Goal: Task Accomplishment & Management: Use online tool/utility

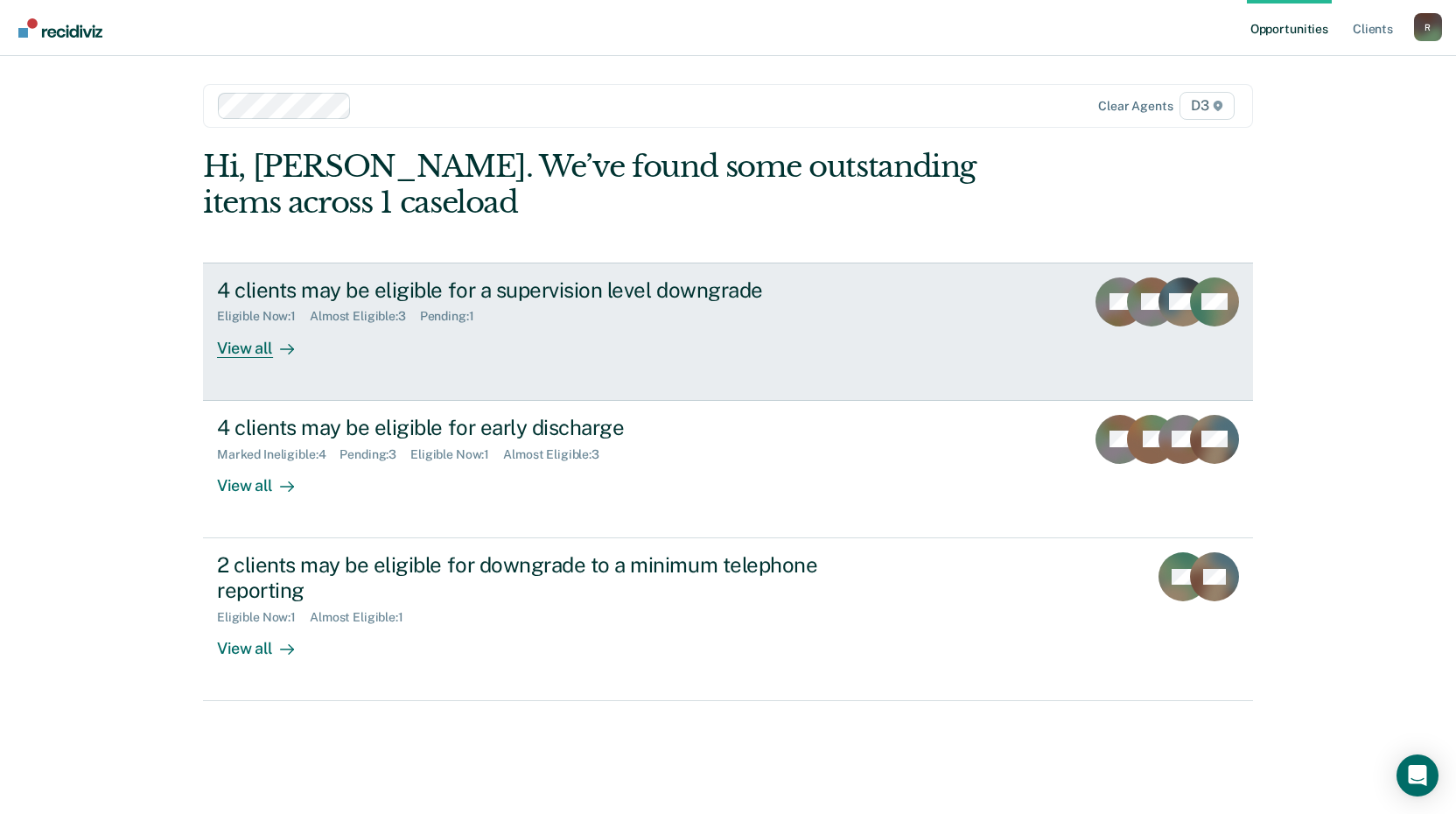
click at [262, 343] on div "View all" at bounding box center [265, 340] width 98 height 34
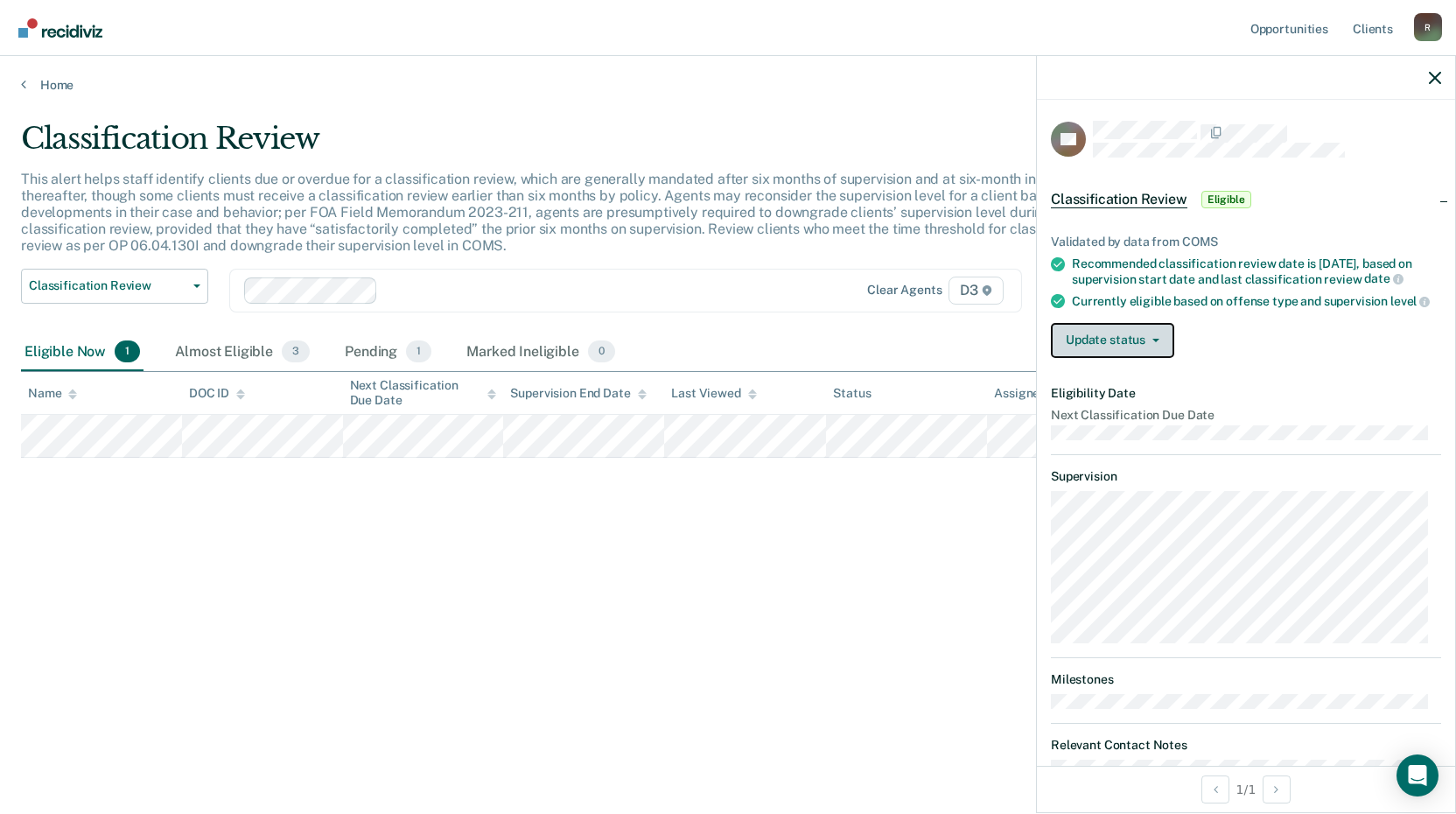
click at [1168, 358] on button "Update status" at bounding box center [1112, 340] width 124 height 35
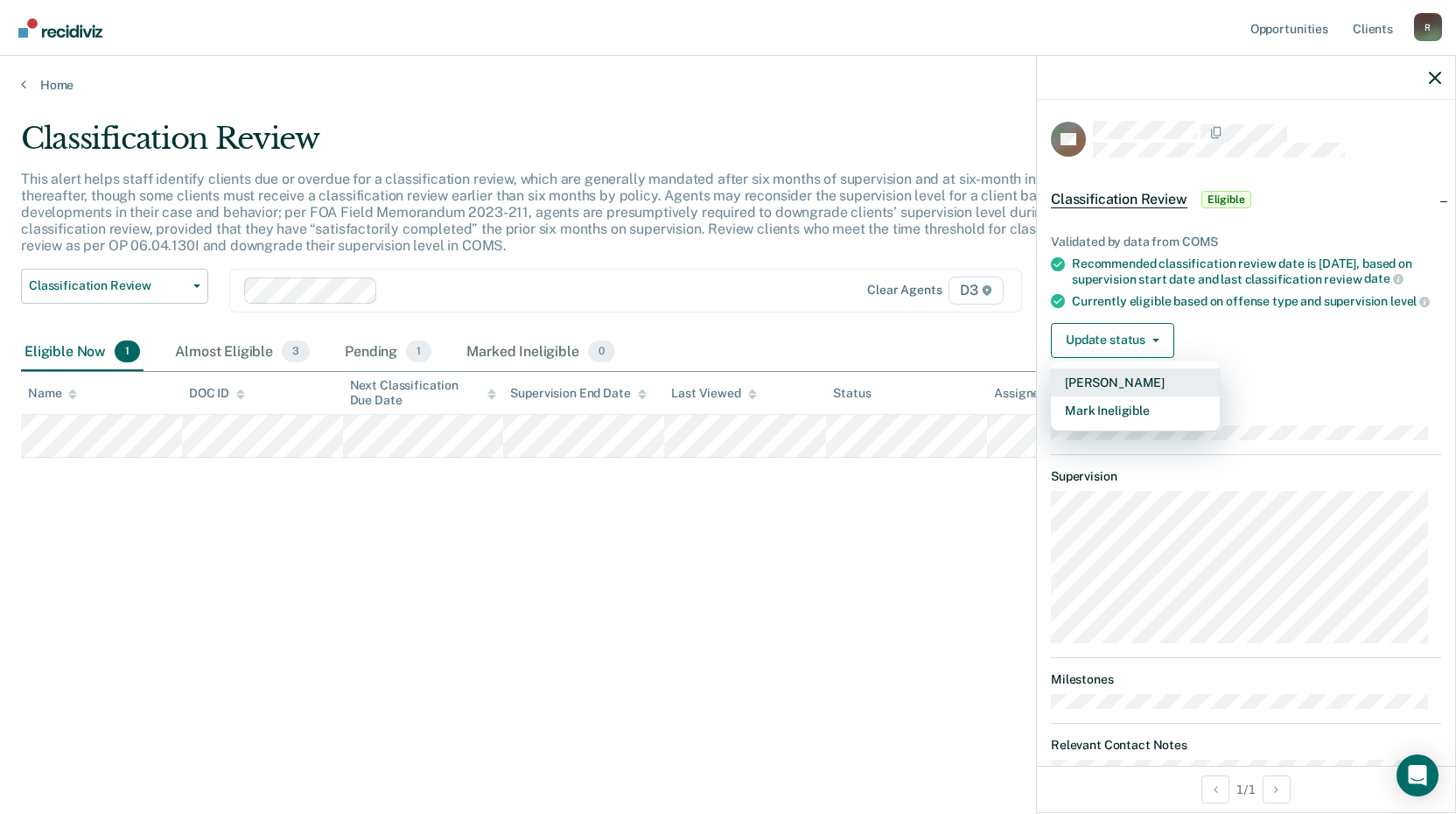
click at [1138, 396] on button "[PERSON_NAME]" at bounding box center [1135, 382] width 169 height 28
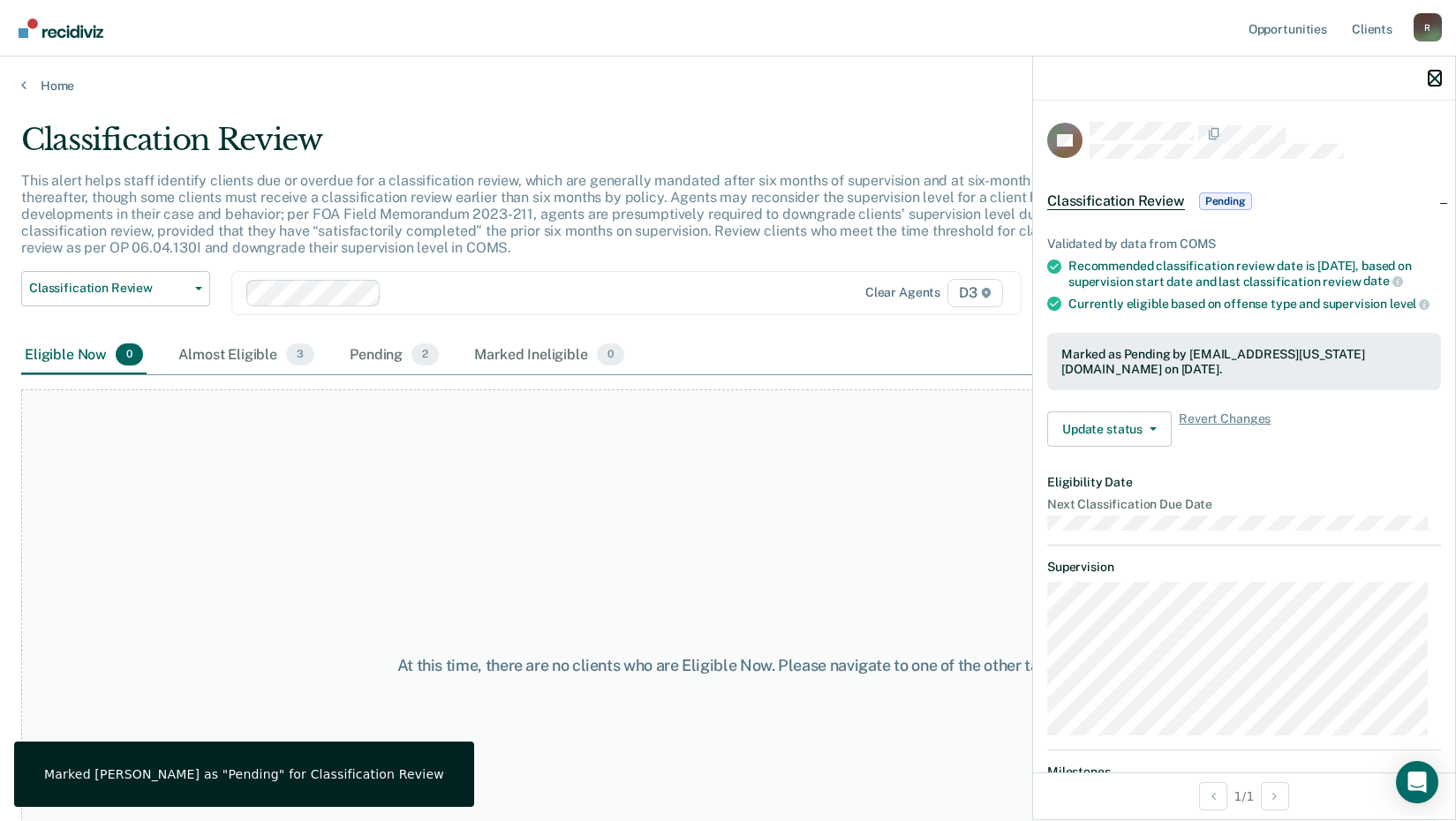
click at [1433, 78] on icon "button" at bounding box center [1434, 78] width 12 height 12
